Goal: Transaction & Acquisition: Purchase product/service

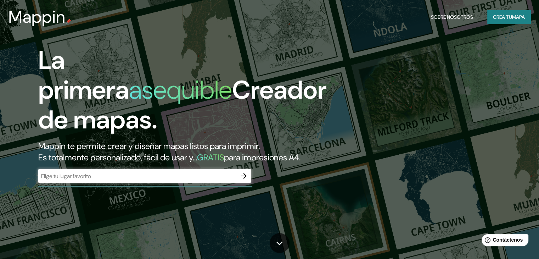
click at [452, 56] on div "La primera asequible Creador de mapas. Mappin te permite crear y diseñar mapas …" at bounding box center [269, 129] width 539 height 259
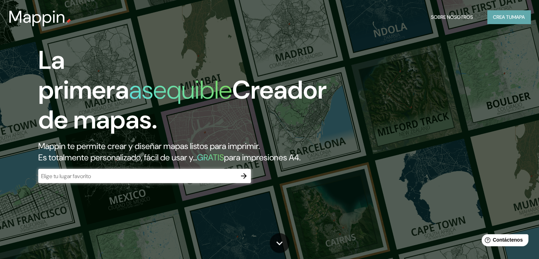
click at [502, 16] on font "Crea tu" at bounding box center [502, 17] width 19 height 6
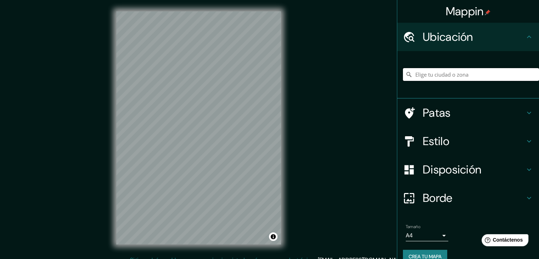
click at [428, 73] on input "Elige tu ciudad o zona" at bounding box center [471, 74] width 136 height 13
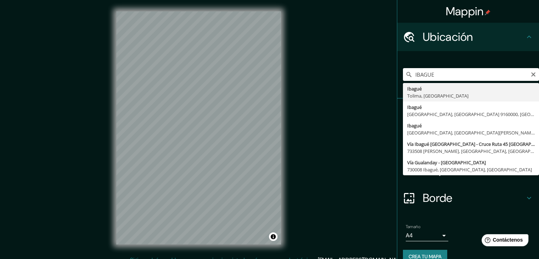
type input "Ibagué, [GEOGRAPHIC_DATA], [GEOGRAPHIC_DATA]"
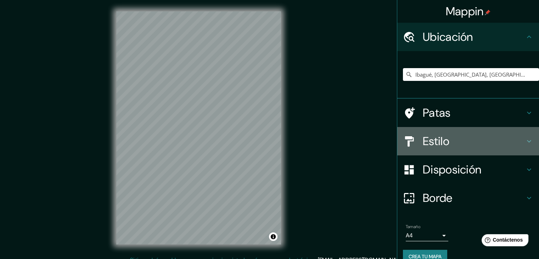
click at [449, 136] on h4 "Estilo" at bounding box center [473, 141] width 102 height 14
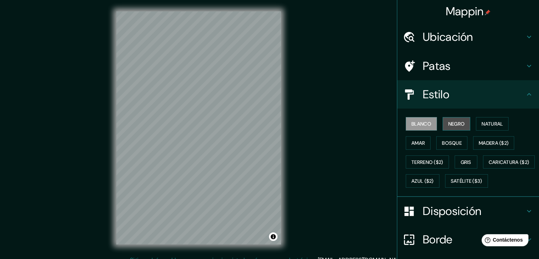
click at [448, 123] on font "Negro" at bounding box center [456, 123] width 17 height 6
click at [417, 126] on font "Blanco" at bounding box center [421, 123] width 20 height 6
click at [456, 125] on font "Negro" at bounding box center [456, 123] width 17 height 6
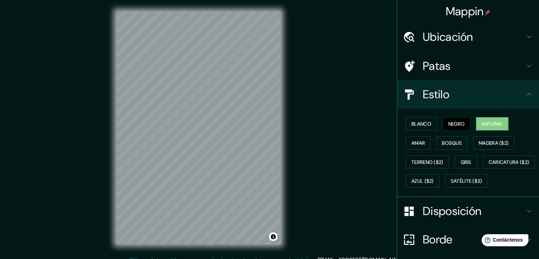
click at [488, 121] on font "Natural" at bounding box center [491, 123] width 21 height 6
click at [451, 124] on font "Negro" at bounding box center [456, 123] width 17 height 6
click at [459, 141] on button "Bosque" at bounding box center [451, 142] width 31 height 13
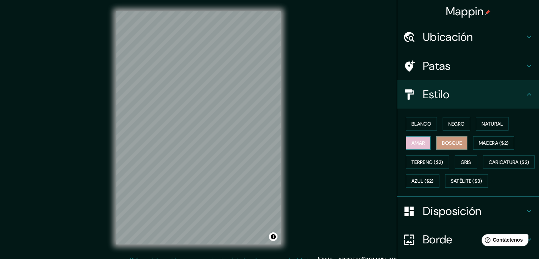
click at [411, 142] on font "Amar" at bounding box center [417, 143] width 13 height 6
click at [443, 140] on font "Bosque" at bounding box center [452, 143] width 20 height 6
click at [442, 126] on button "Negro" at bounding box center [456, 123] width 28 height 13
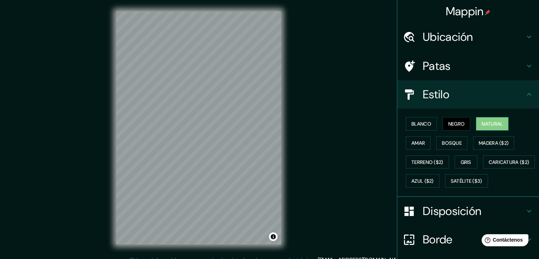
click at [490, 119] on font "Natural" at bounding box center [491, 123] width 21 height 9
click at [403, 126] on div "Blanco Negro Natural Amar Bosque Madera ($2) Terreno ($2) Gris Caricatura ($2) …" at bounding box center [471, 152] width 136 height 76
click at [421, 122] on font "Blanco" at bounding box center [421, 123] width 20 height 6
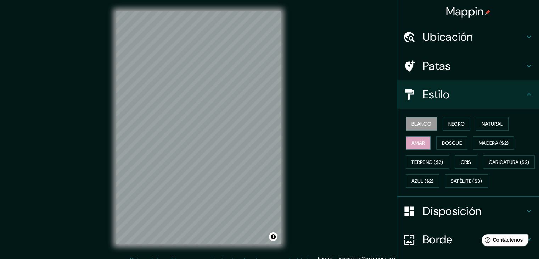
click at [413, 146] on font "Amar" at bounding box center [417, 142] width 13 height 9
click at [460, 160] on font "Gris" at bounding box center [465, 162] width 11 height 6
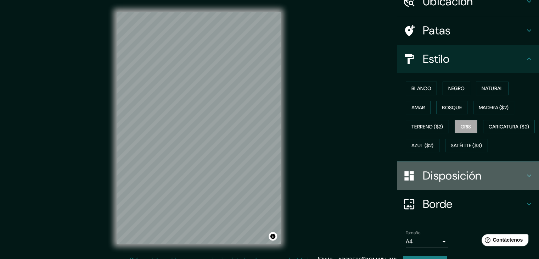
click at [428, 183] on font "Disposición" at bounding box center [451, 175] width 58 height 15
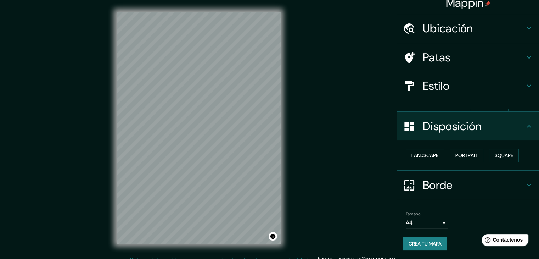
scroll to position [0, 0]
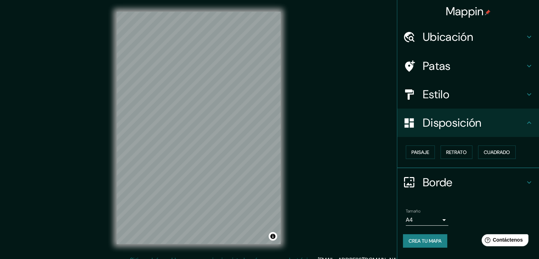
click at [433, 185] on font "Borde" at bounding box center [437, 182] width 30 height 15
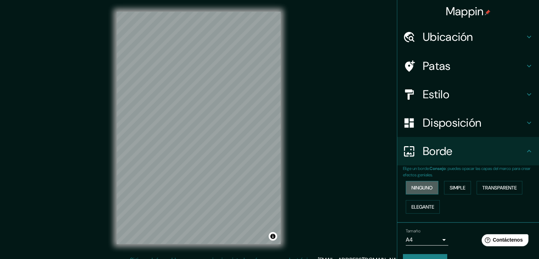
click at [416, 187] on font "Ninguno" at bounding box center [421, 187] width 21 height 6
click at [449, 187] on font "Simple" at bounding box center [457, 187] width 16 height 6
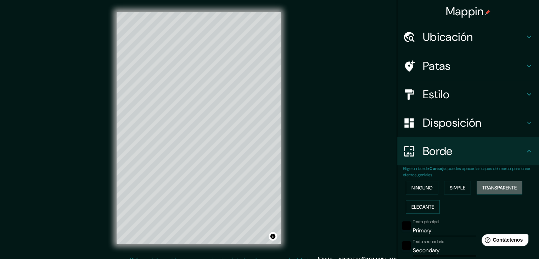
click at [486, 185] on font "Transparente" at bounding box center [499, 187] width 34 height 6
click at [426, 209] on font "Elegante" at bounding box center [422, 206] width 23 height 9
click at [421, 189] on font "Ninguno" at bounding box center [421, 187] width 21 height 6
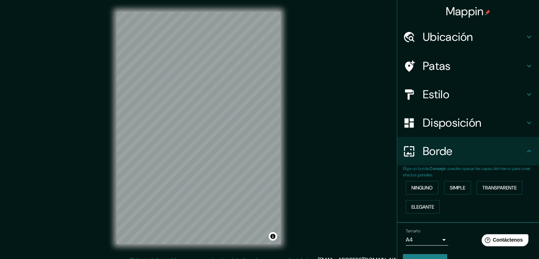
click at [435, 62] on font "Patas" at bounding box center [436, 65] width 28 height 15
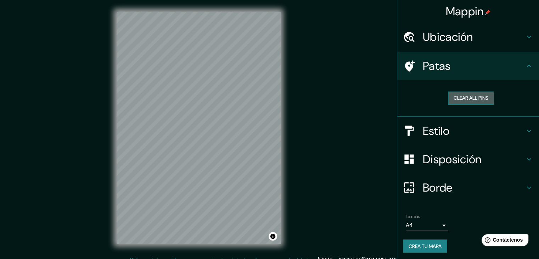
click at [463, 97] on button "Clear all pins" at bounding box center [471, 97] width 46 height 13
click at [315, 169] on div "Mappin Ubicación Ibagué, [GEOGRAPHIC_DATA], [GEOGRAPHIC_DATA] Patas Clear all p…" at bounding box center [269, 133] width 539 height 267
